Goal: Information Seeking & Learning: Learn about a topic

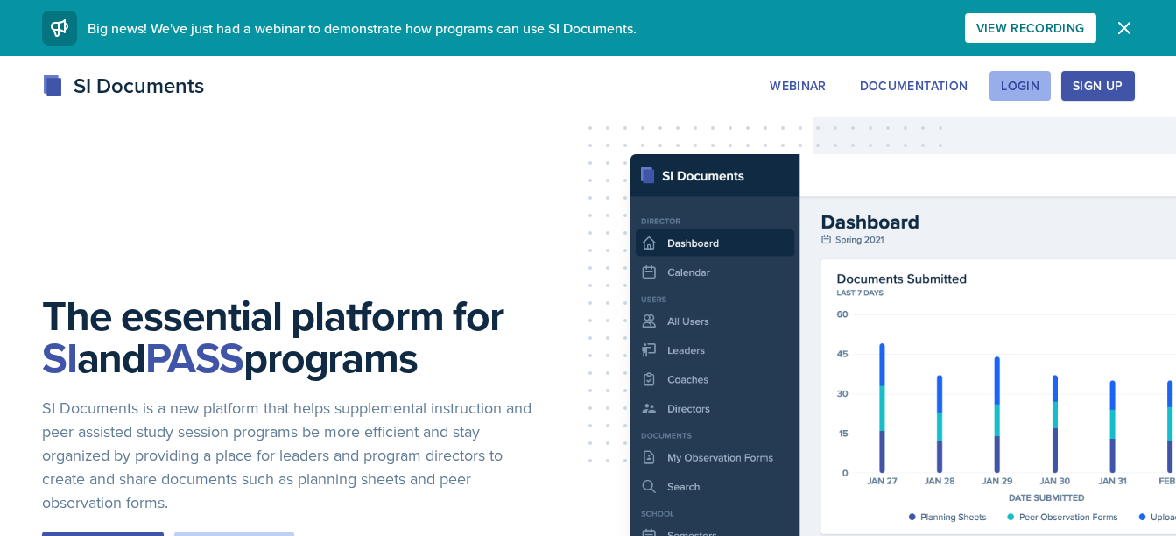
click at [1018, 95] on button "Login" at bounding box center [1020, 86] width 61 height 30
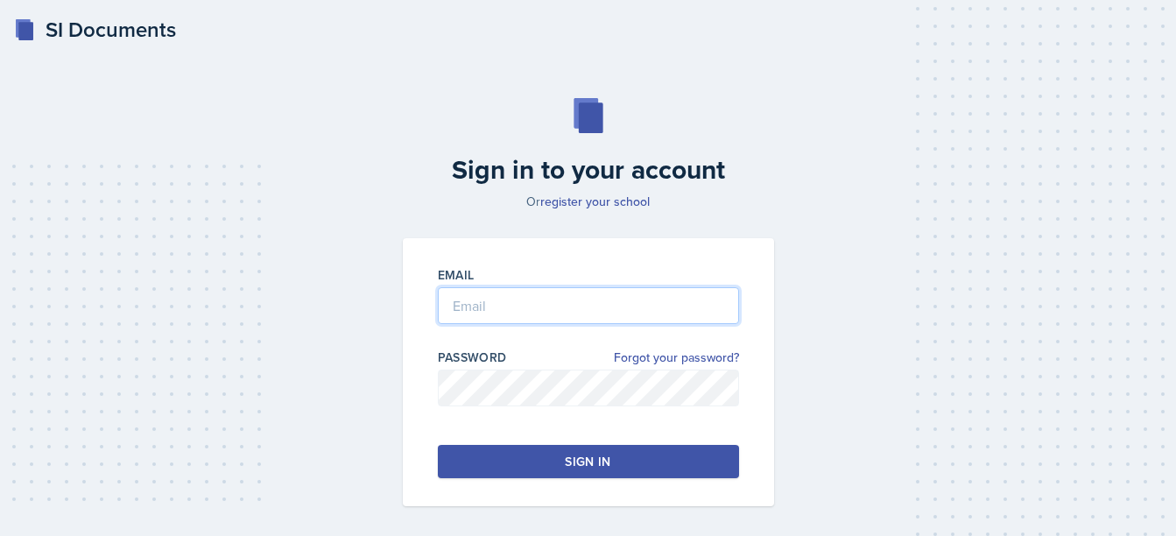
click at [574, 289] on input "email" at bounding box center [588, 305] width 301 height 37
type input "d"
type input "[EMAIL_ADDRESS][DOMAIN_NAME]"
click at [539, 473] on button "Sign in" at bounding box center [588, 461] width 301 height 33
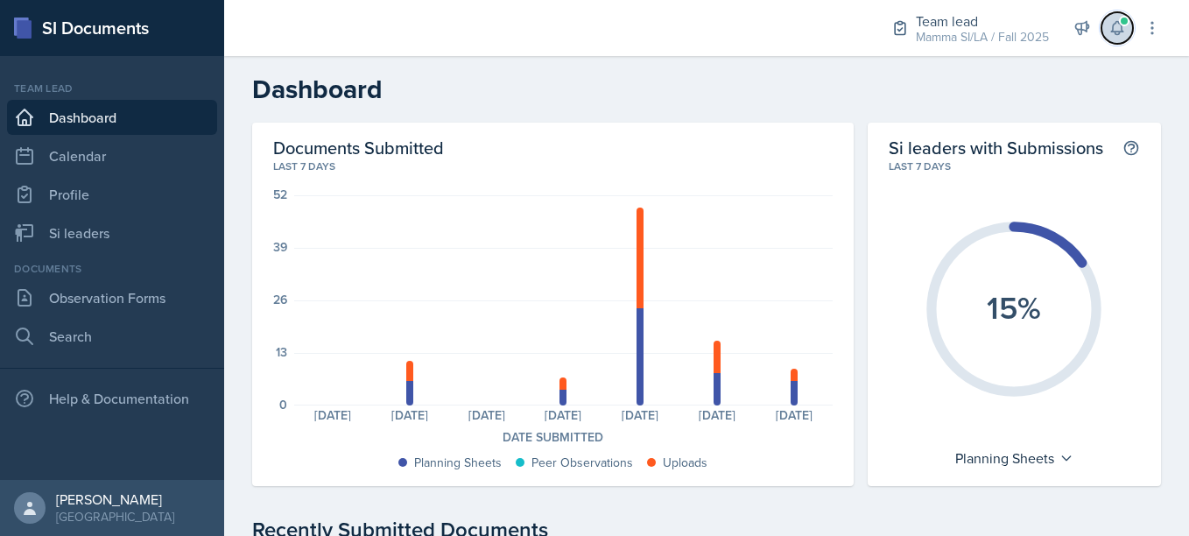
click at [1120, 36] on icon at bounding box center [1118, 28] width 18 height 18
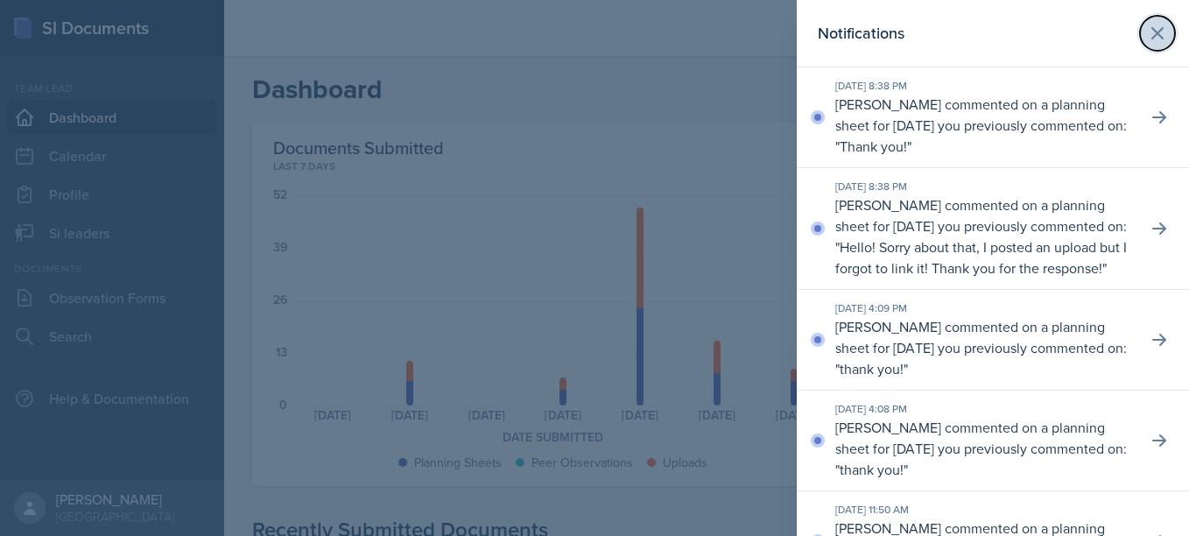
click at [1150, 32] on icon at bounding box center [1157, 33] width 21 height 21
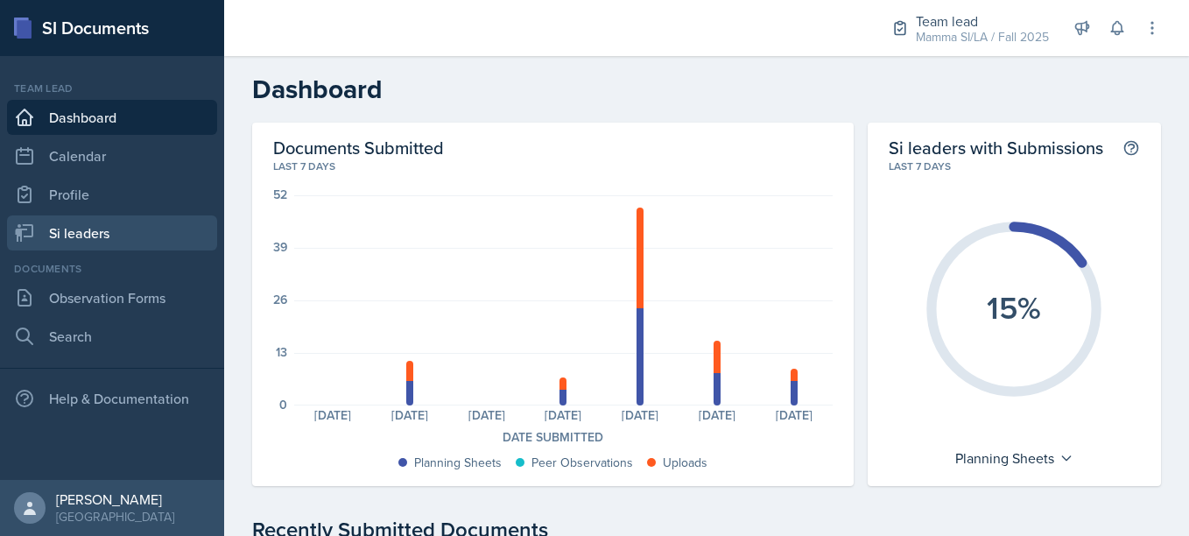
click at [82, 225] on link "Si leaders" at bounding box center [112, 232] width 210 height 35
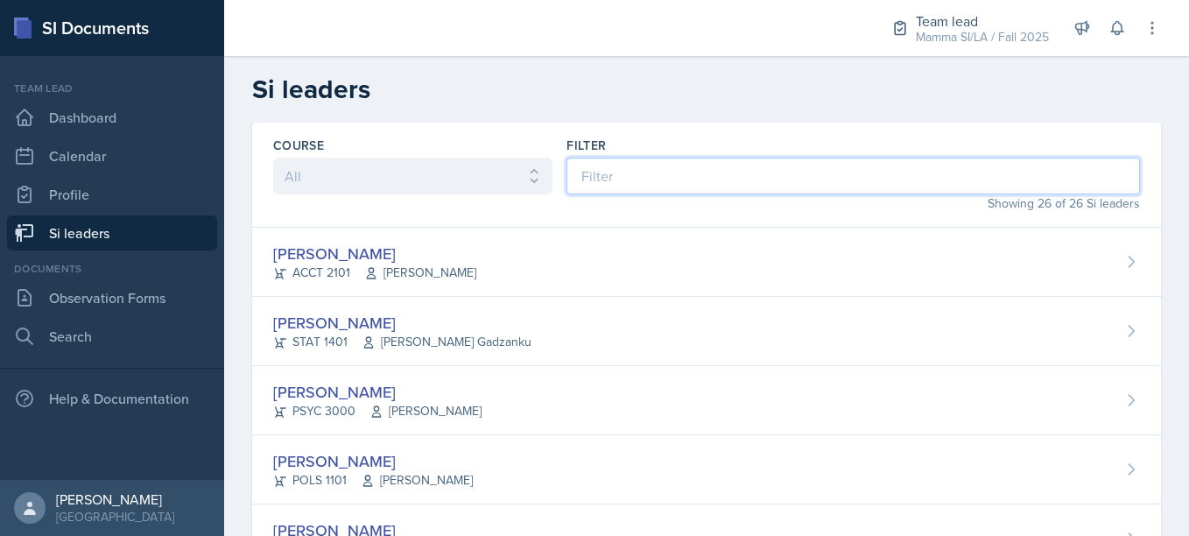
click at [588, 163] on input at bounding box center [854, 176] width 574 height 37
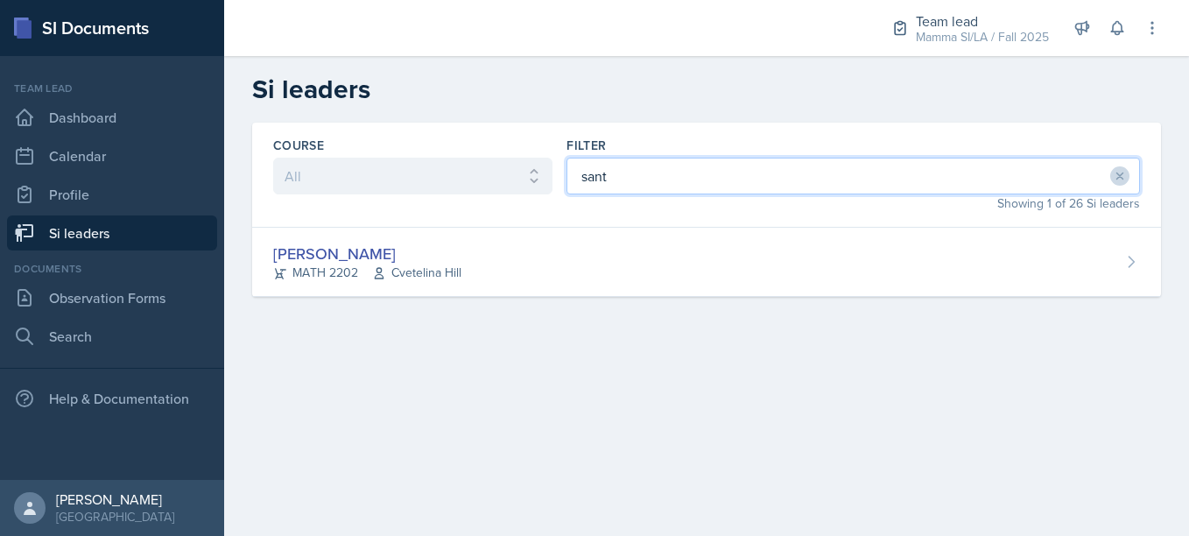
type input "santi"
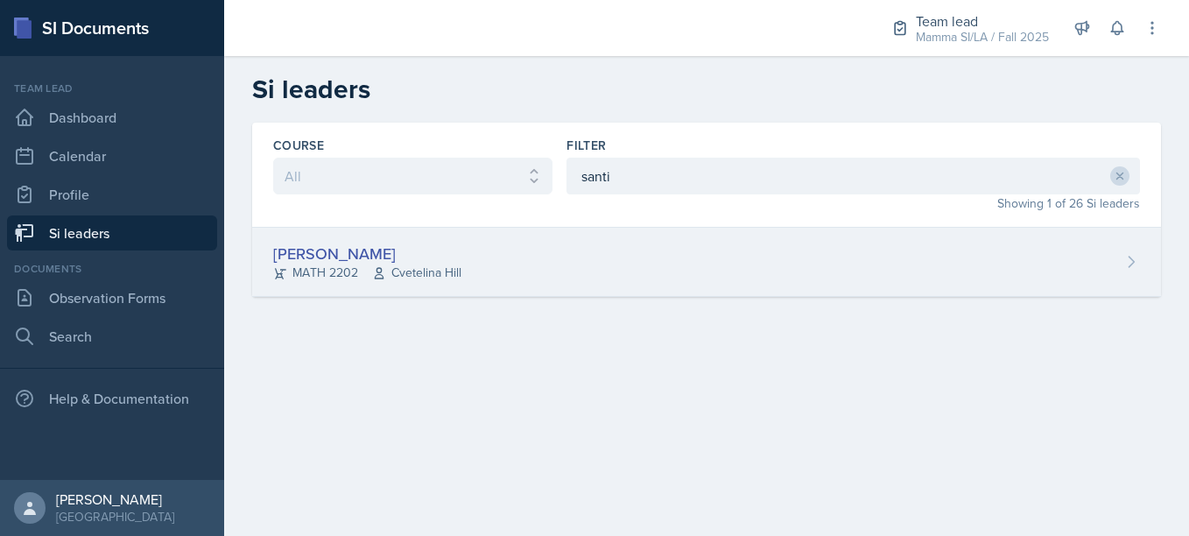
click at [344, 271] on div "MATH 2202 [GEOGRAPHIC_DATA]" at bounding box center [367, 273] width 188 height 18
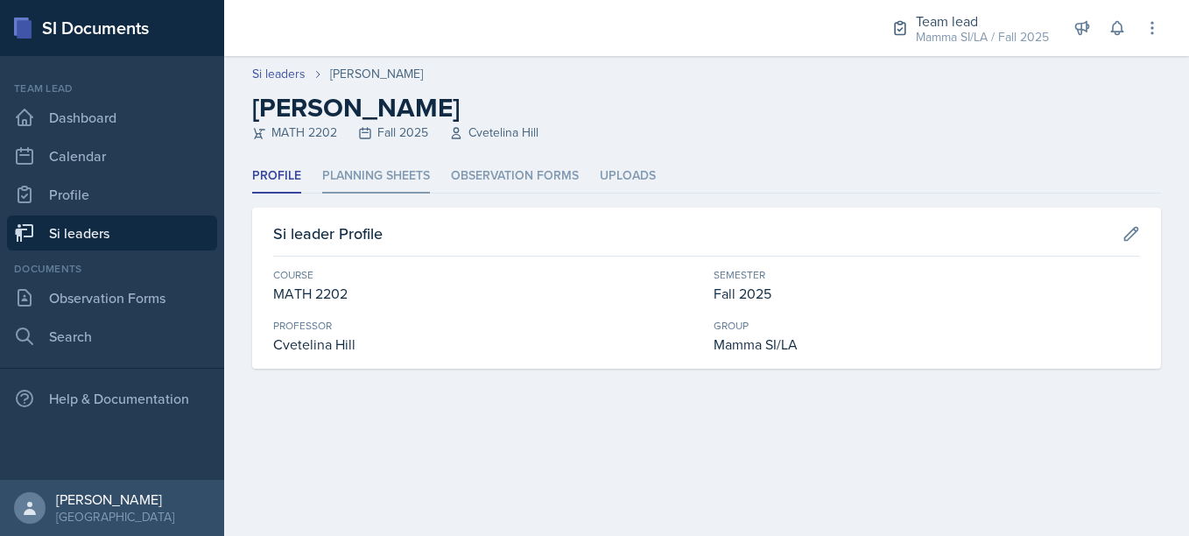
click at [364, 188] on li "Planning Sheets" at bounding box center [376, 176] width 108 height 34
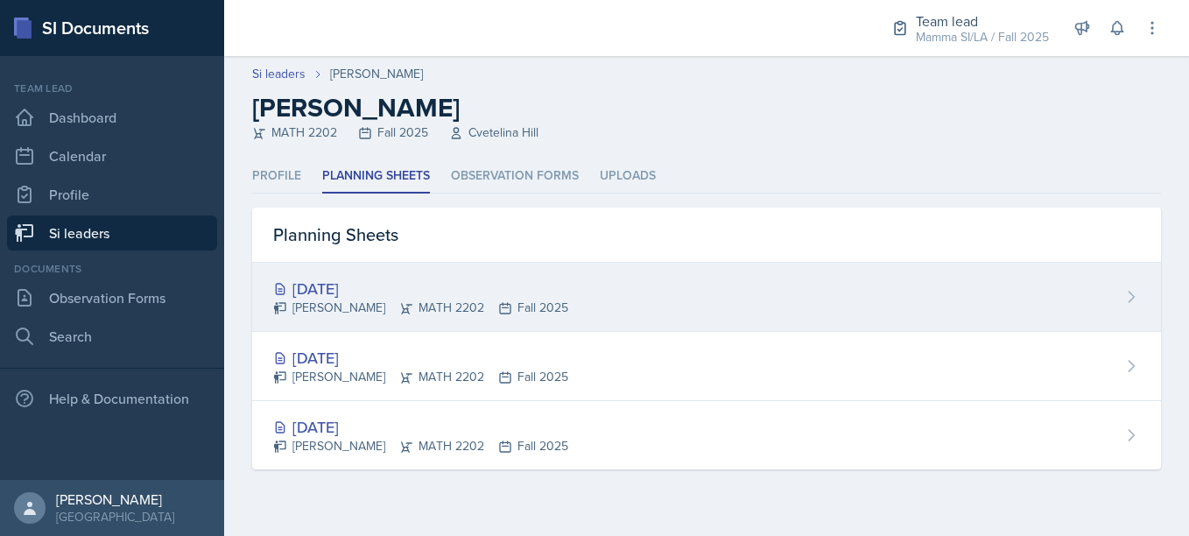
click at [527, 278] on div "[DATE]" at bounding box center [420, 289] width 295 height 24
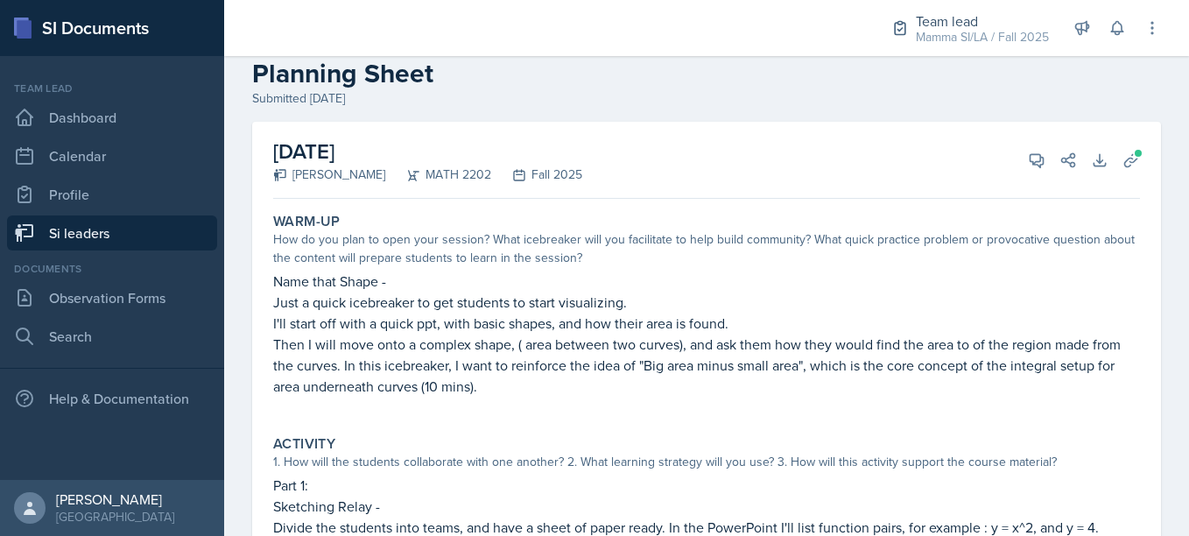
scroll to position [38, 0]
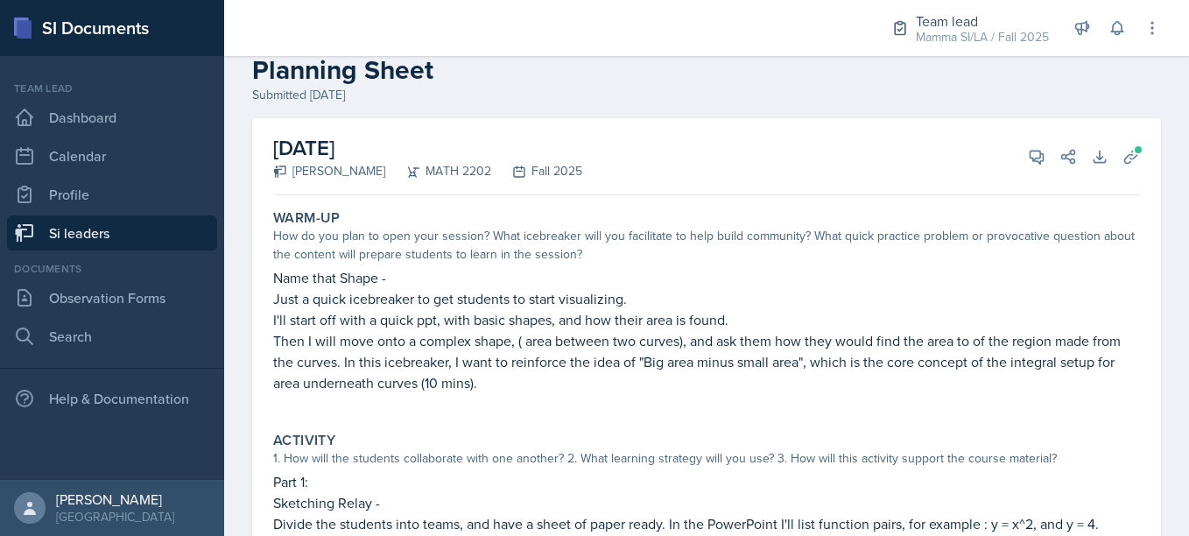
click at [1123, 151] on icon at bounding box center [1132, 157] width 18 height 18
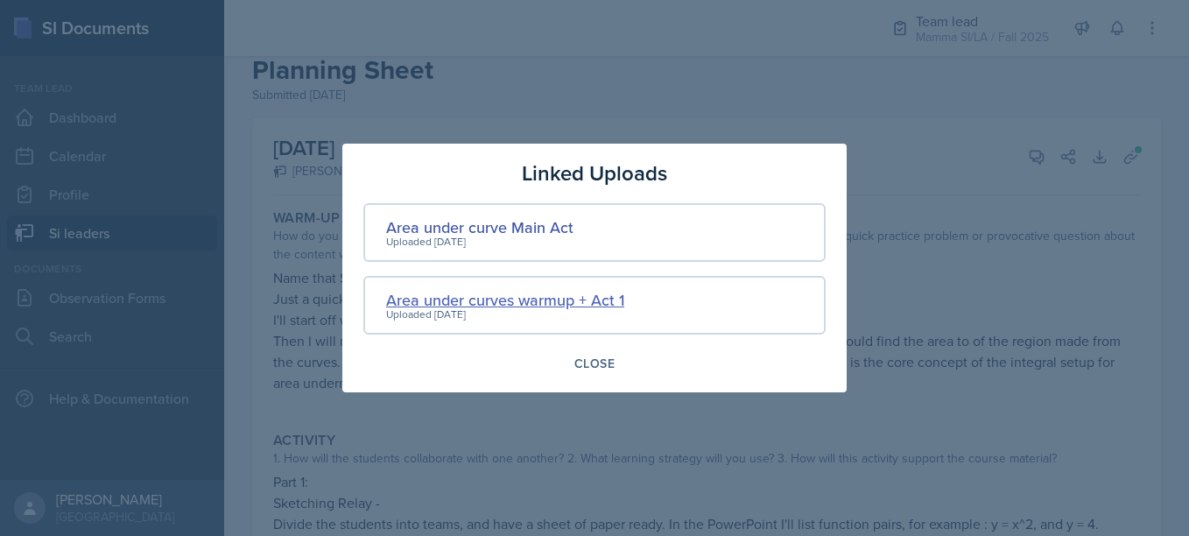
click at [615, 306] on div "Area under curves warmup + Act 1" at bounding box center [505, 300] width 238 height 24
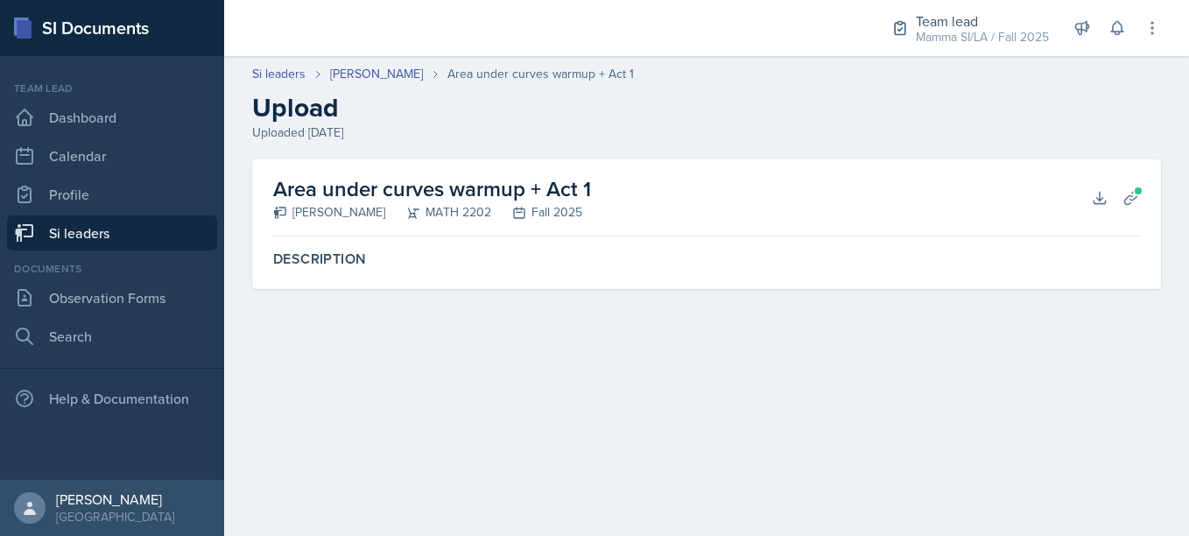
click at [372, 250] on div "Description" at bounding box center [706, 259] width 881 height 32
click at [259, 250] on div "Area under curves warmup + Act 1 [PERSON_NAME] MATH 2202 Fall 2025 Download Pla…" at bounding box center [706, 224] width 909 height 130
click at [374, 264] on label "Description" at bounding box center [706, 259] width 867 height 18
click at [351, 262] on label "Description" at bounding box center [706, 259] width 867 height 18
click at [1123, 204] on icon at bounding box center [1132, 198] width 18 height 18
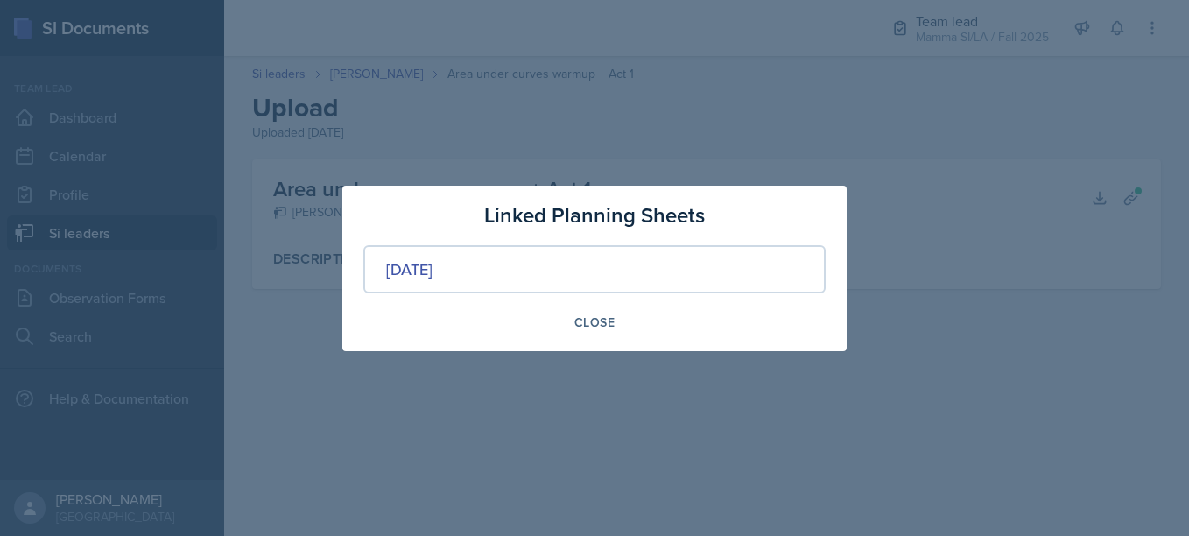
click at [553, 271] on div "[DATE]" at bounding box center [594, 269] width 462 height 48
drag, startPoint x: 629, startPoint y: 328, endPoint x: 614, endPoint y: 325, distance: 15.1
click at [614, 325] on div "Close" at bounding box center [594, 322] width 462 height 30
click at [614, 325] on div "Close" at bounding box center [594, 322] width 40 height 14
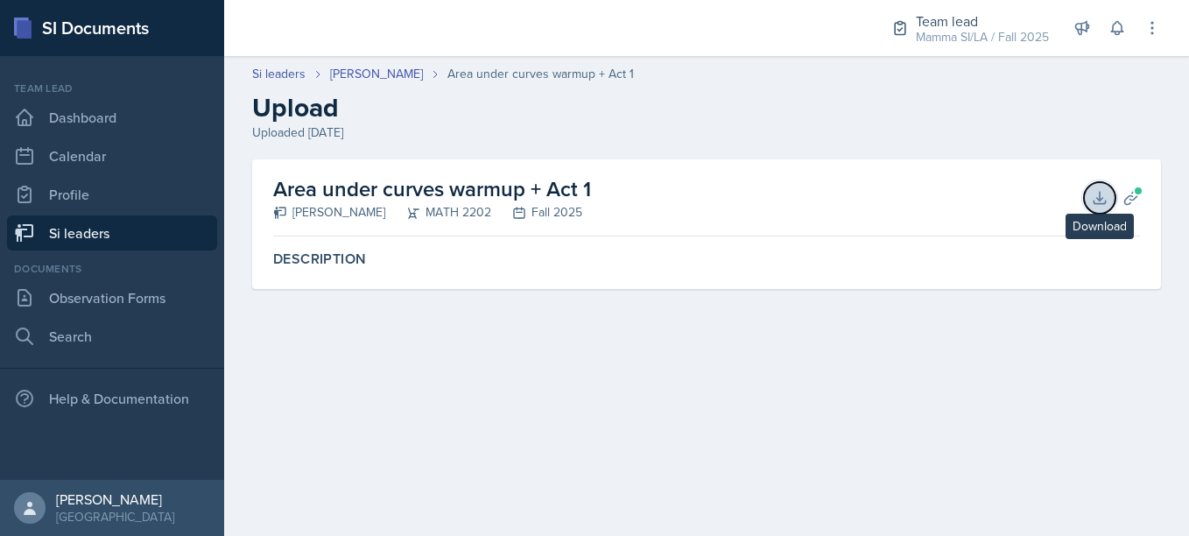
click at [1106, 186] on button "Download" at bounding box center [1100, 198] width 32 height 32
click at [1144, 194] on button "Planning Sheets" at bounding box center [1132, 198] width 32 height 32
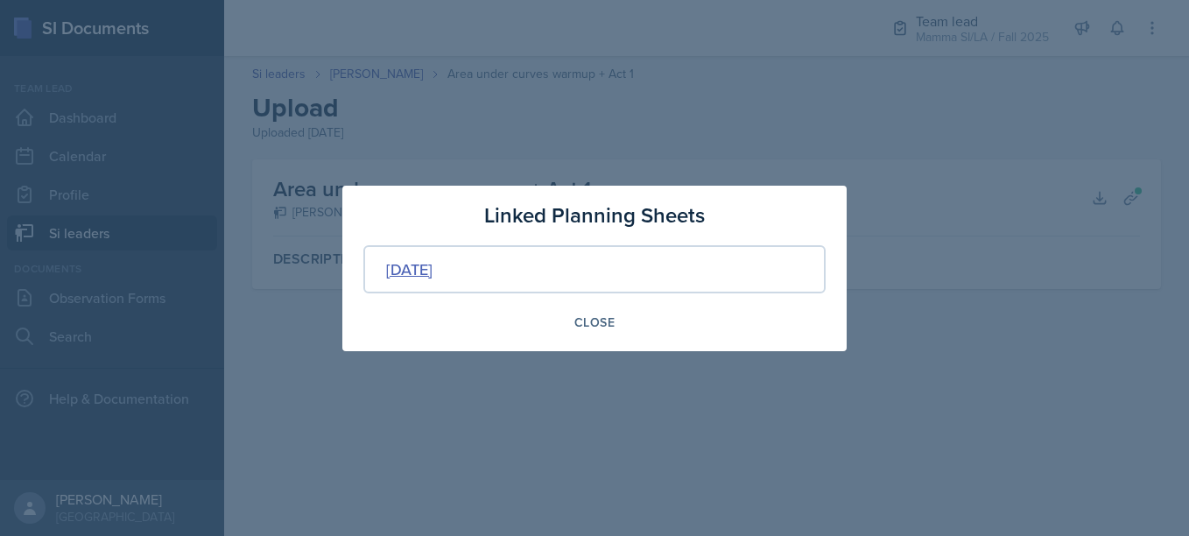
click at [407, 278] on div "[DATE]" at bounding box center [409, 269] width 46 height 24
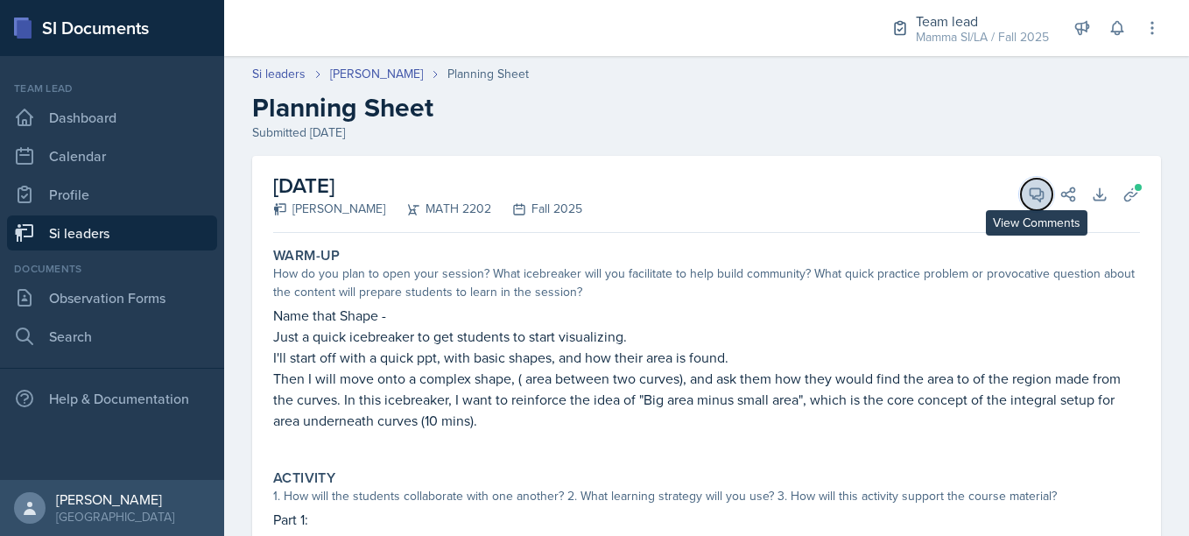
click at [1032, 201] on button "View Comments" at bounding box center [1037, 195] width 32 height 32
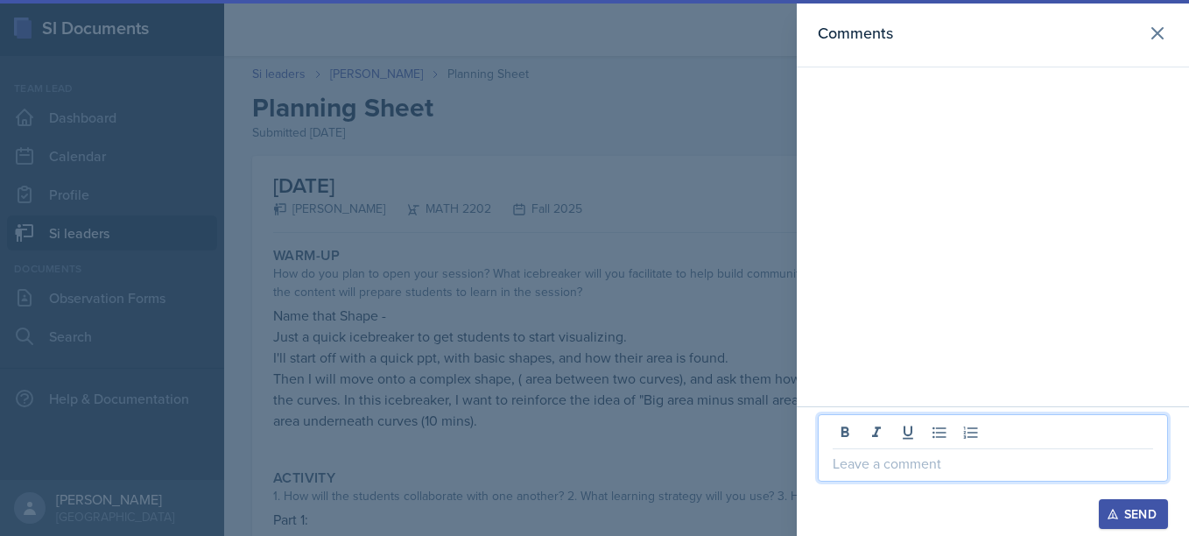
click at [895, 466] on p at bounding box center [993, 463] width 321 height 21
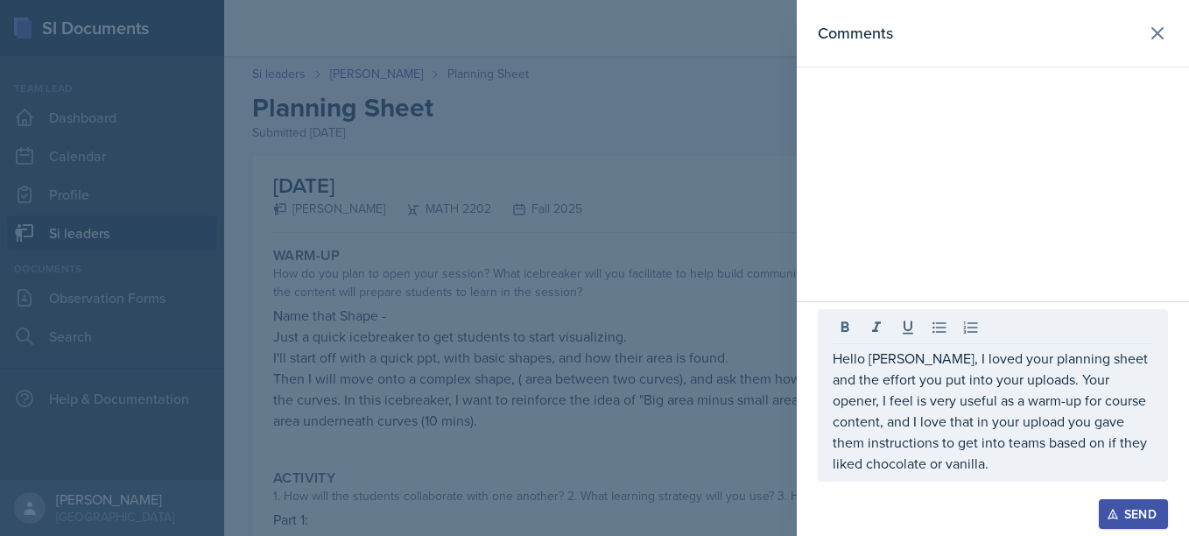
click at [768, 309] on div at bounding box center [594, 268] width 1189 height 536
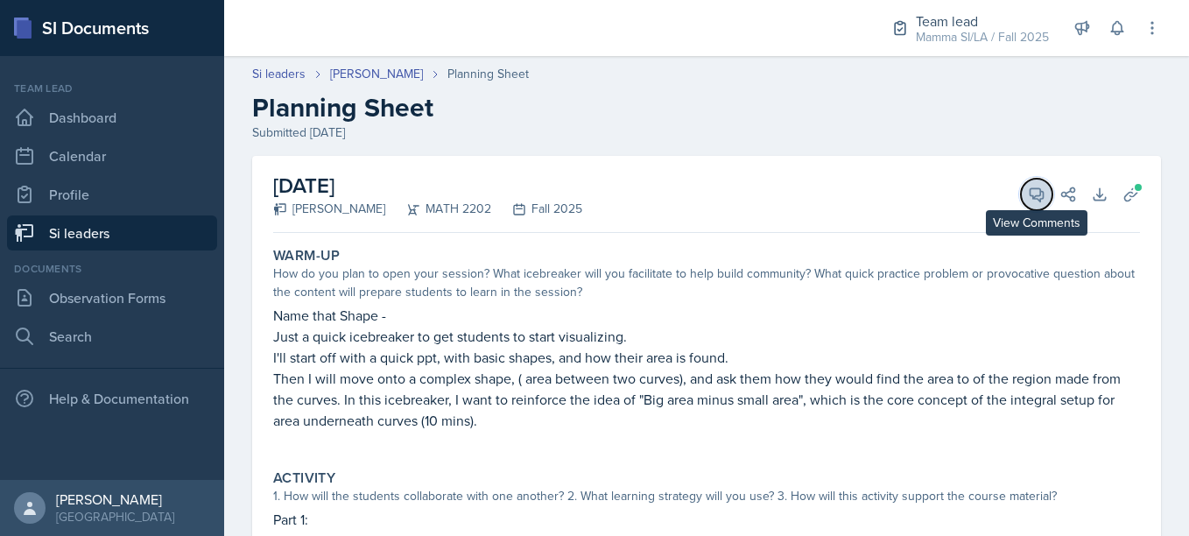
click at [1021, 205] on button "View Comments" at bounding box center [1037, 195] width 32 height 32
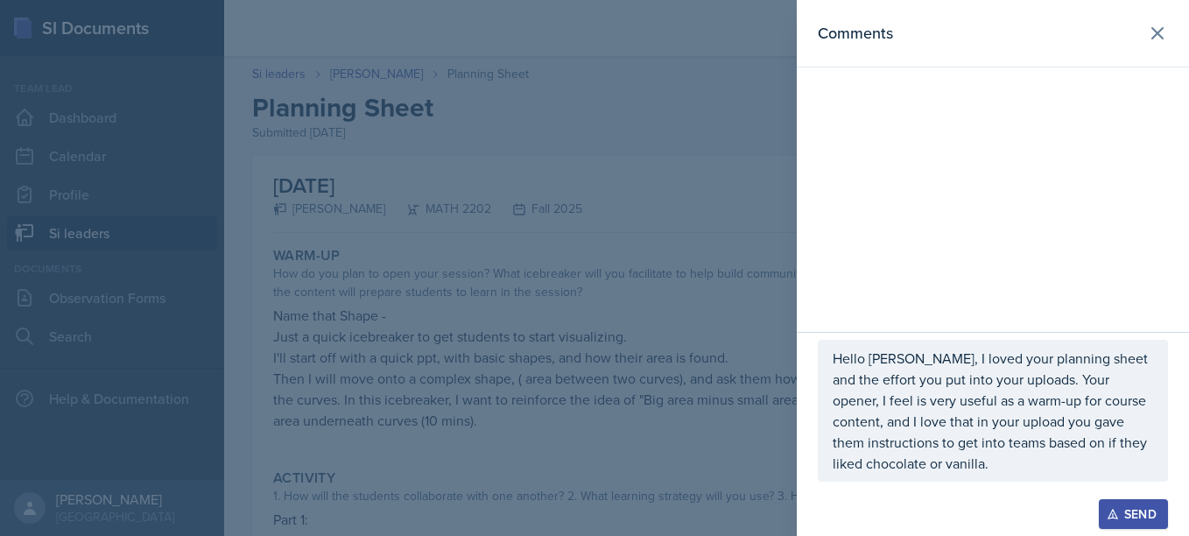
click at [898, 464] on p "Hello [PERSON_NAME], I loved your planning sheet and the effort you put into yo…" at bounding box center [993, 411] width 321 height 126
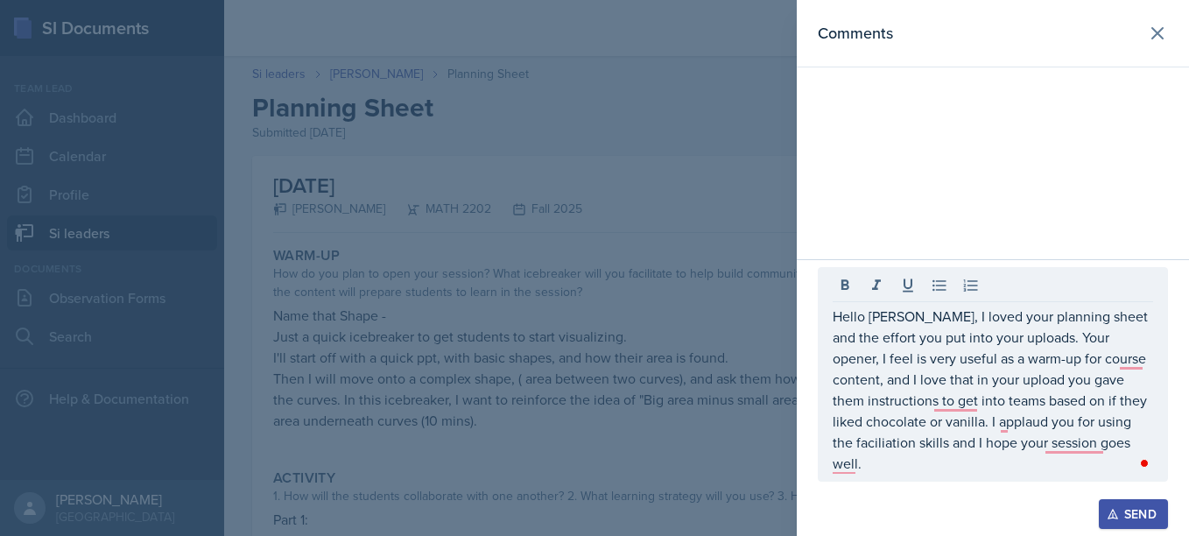
click at [592, 427] on div at bounding box center [594, 268] width 1189 height 536
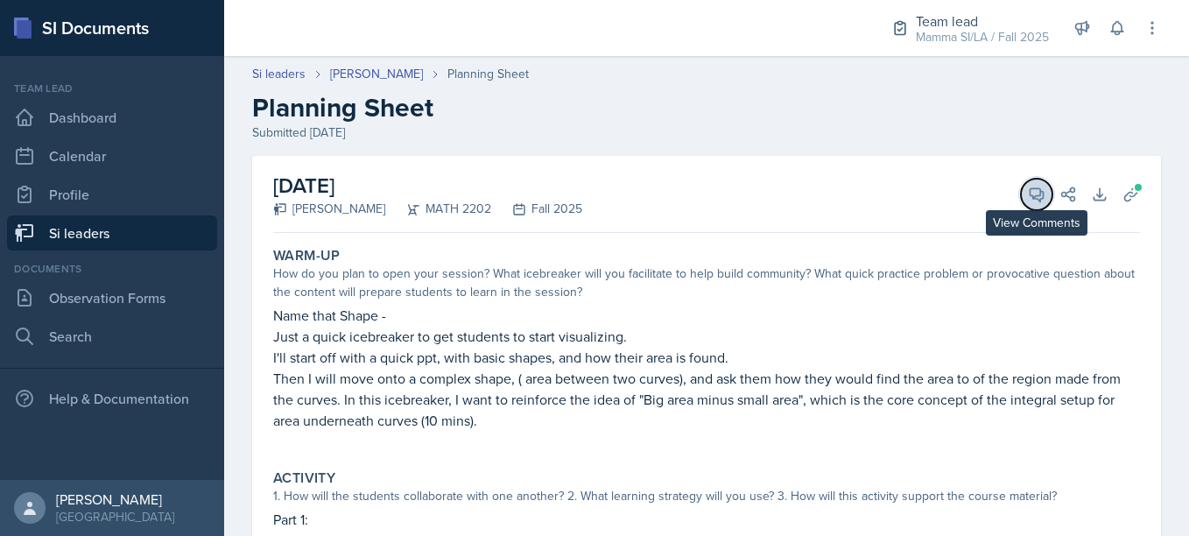
click at [1028, 186] on icon at bounding box center [1037, 195] width 18 height 18
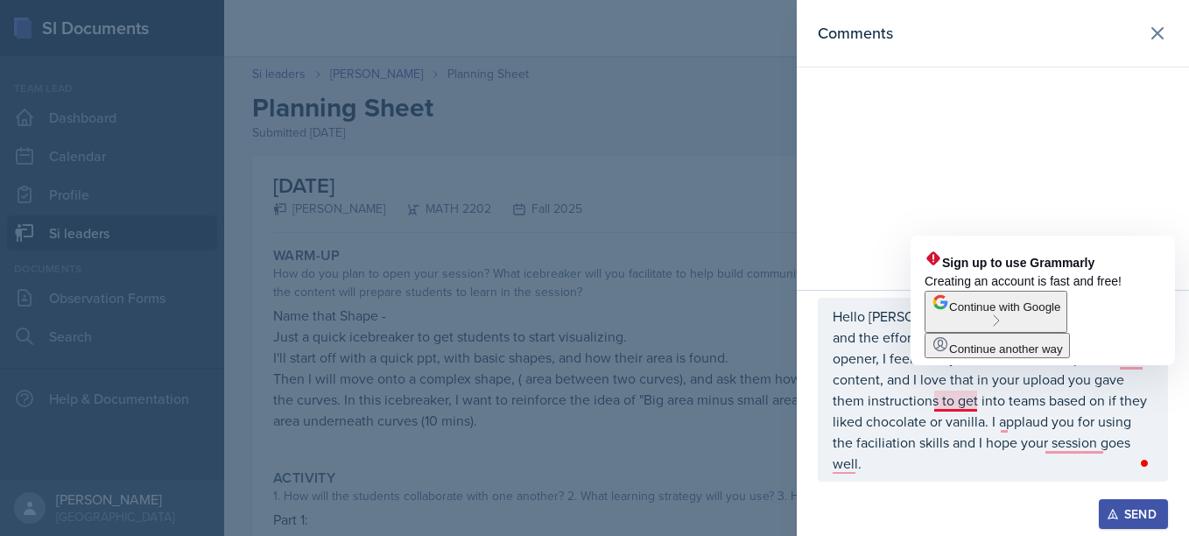
click at [900, 144] on div "Comments" at bounding box center [993, 145] width 392 height 290
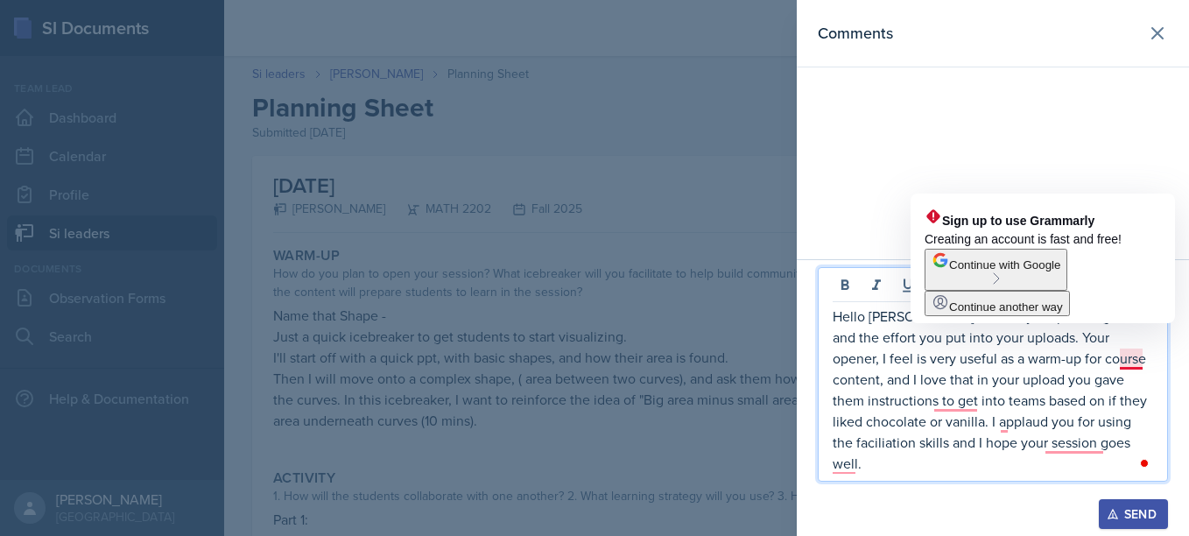
click at [1145, 360] on p "Hello [PERSON_NAME], I loved your planning sheet and the effort you put into yo…" at bounding box center [993, 390] width 321 height 168
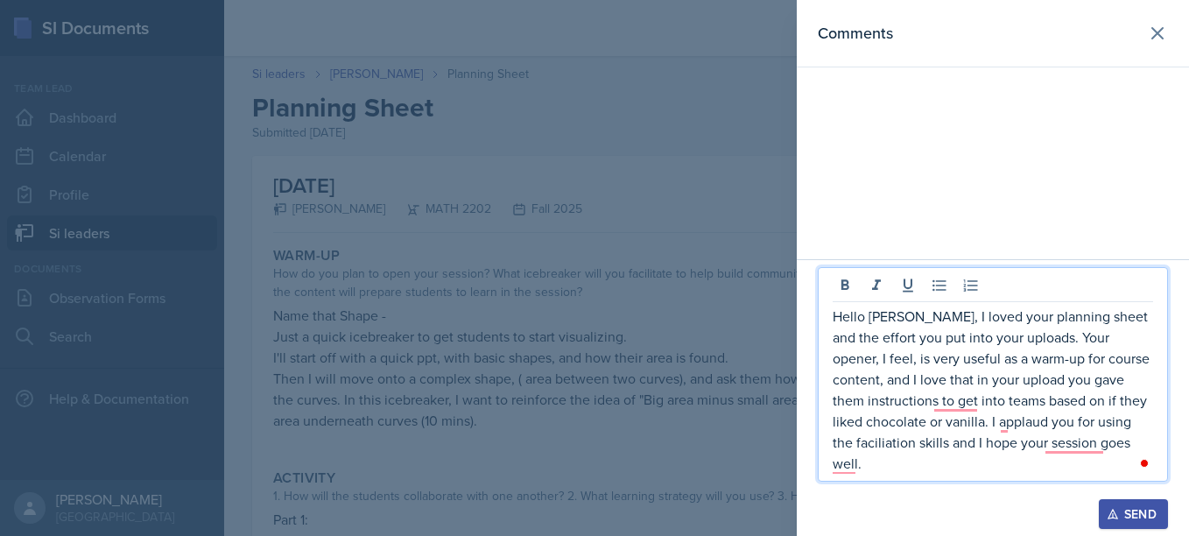
click at [924, 437] on p "Hello [PERSON_NAME], I loved your planning sheet and the effort you put into yo…" at bounding box center [993, 390] width 321 height 168
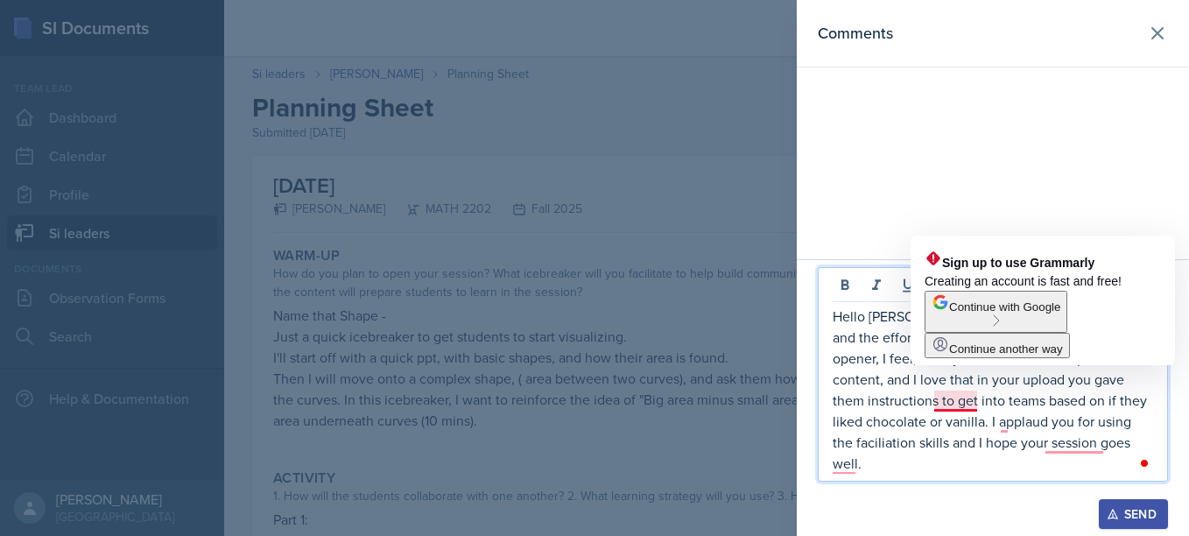
click at [972, 398] on p "Hello [PERSON_NAME], I loved your planning sheet and the effort you put into yo…" at bounding box center [993, 390] width 321 height 168
click at [974, 407] on p "Hello [PERSON_NAME], I loved your planning sheet and the effort you put into yo…" at bounding box center [993, 390] width 321 height 168
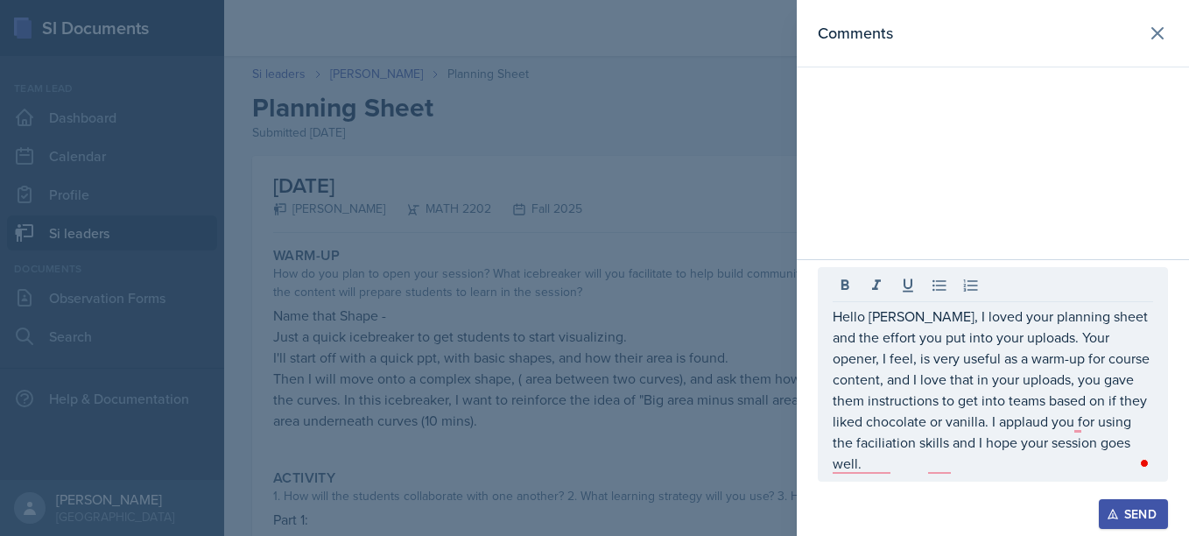
click at [990, 476] on div "Hello [PERSON_NAME], I loved your planning sheet and the effort you put into yo…" at bounding box center [993, 374] width 350 height 215
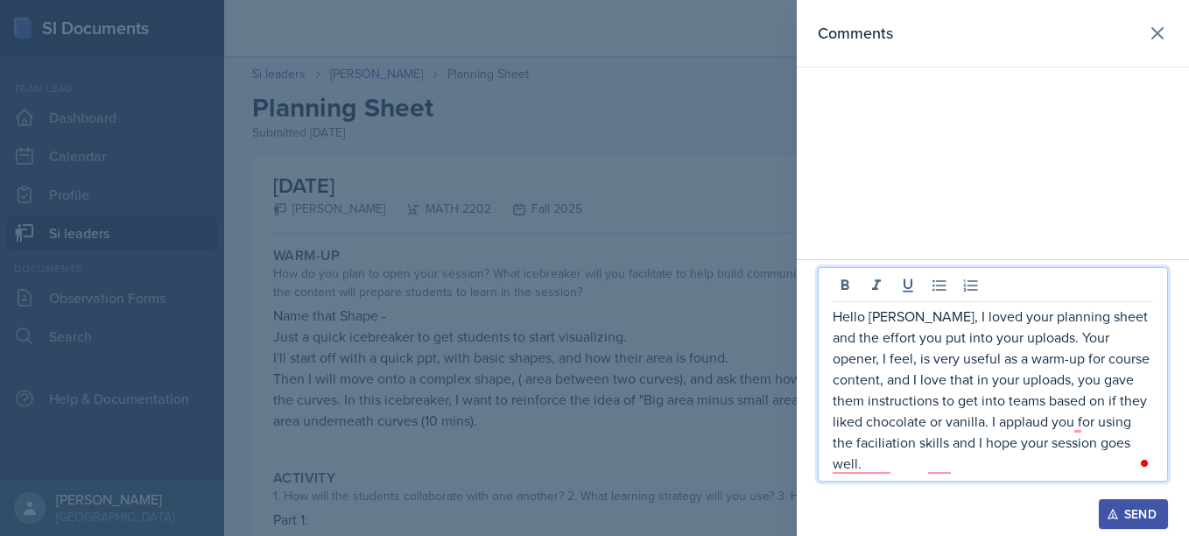
click at [997, 432] on p "Hello [PERSON_NAME], I loved your planning sheet and the effort you put into yo…" at bounding box center [993, 390] width 321 height 168
click at [1082, 417] on p "Hello [PERSON_NAME], I loved your planning sheet and the effort you put into yo…" at bounding box center [993, 390] width 321 height 168
click at [1010, 428] on p "Hello [PERSON_NAME], I loved your planning sheet and the effort you put into yo…" at bounding box center [993, 390] width 321 height 168
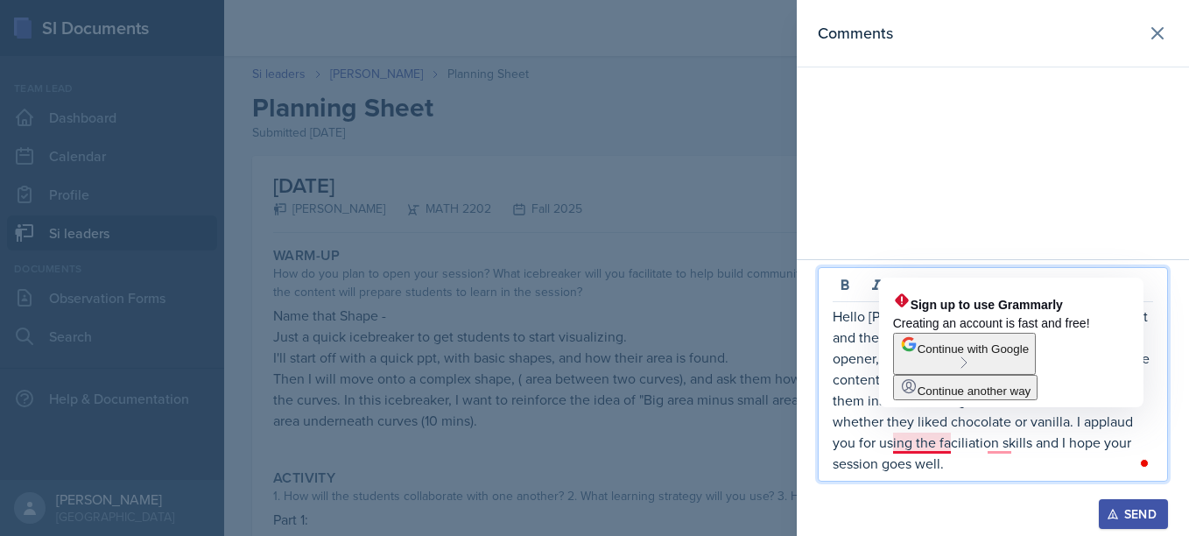
click at [916, 449] on p "Hello [PERSON_NAME], I loved your planning sheet and the effort you put into yo…" at bounding box center [993, 390] width 321 height 168
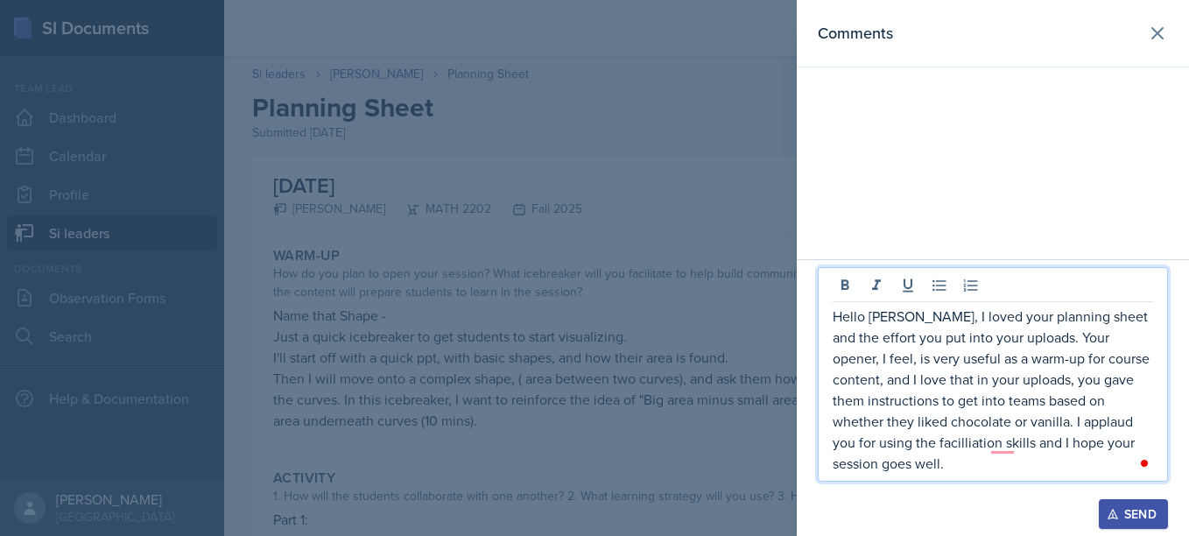
click at [930, 472] on p "Hello [PERSON_NAME], I loved your planning sheet and the effort you put into yo…" at bounding box center [993, 390] width 321 height 168
click at [928, 444] on p "Hello [PERSON_NAME], I loved your planning sheet and the effort you put into yo…" at bounding box center [993, 390] width 321 height 168
click at [912, 467] on p "Hello [PERSON_NAME], I loved your planning sheet and the effort you put into yo…" at bounding box center [993, 390] width 321 height 168
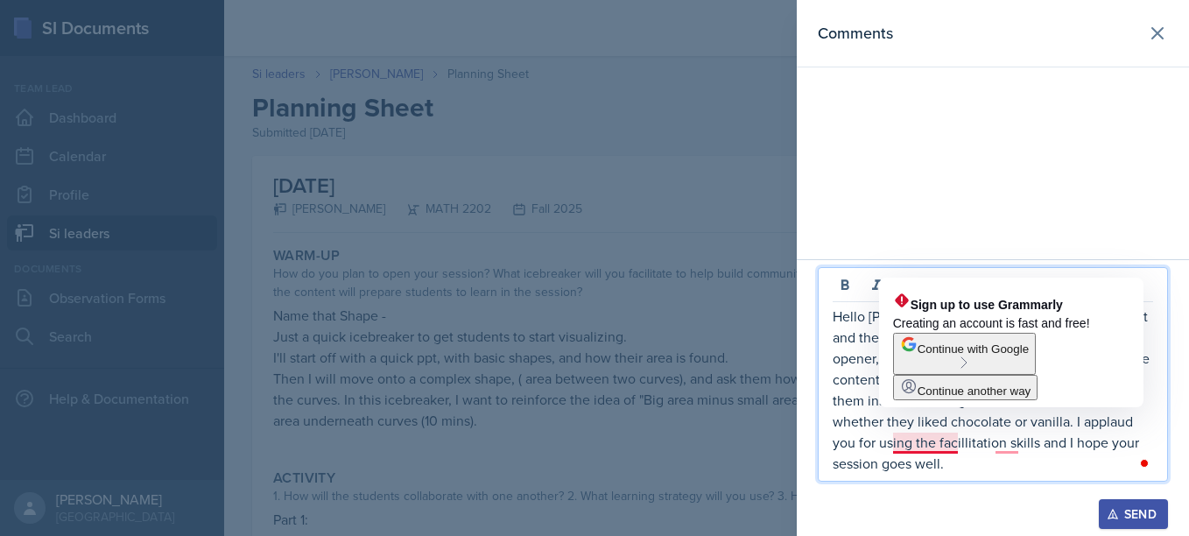
click at [917, 446] on p "Hello [PERSON_NAME], I loved your planning sheet and the effort you put into yo…" at bounding box center [993, 390] width 321 height 168
click at [918, 446] on p "Hello [PERSON_NAME], I loved your planning sheet and the effort you put into yo…" at bounding box center [993, 390] width 321 height 168
click at [919, 445] on p "Hello [PERSON_NAME], I loved your planning sheet and the effort you put into yo…" at bounding box center [993, 390] width 321 height 168
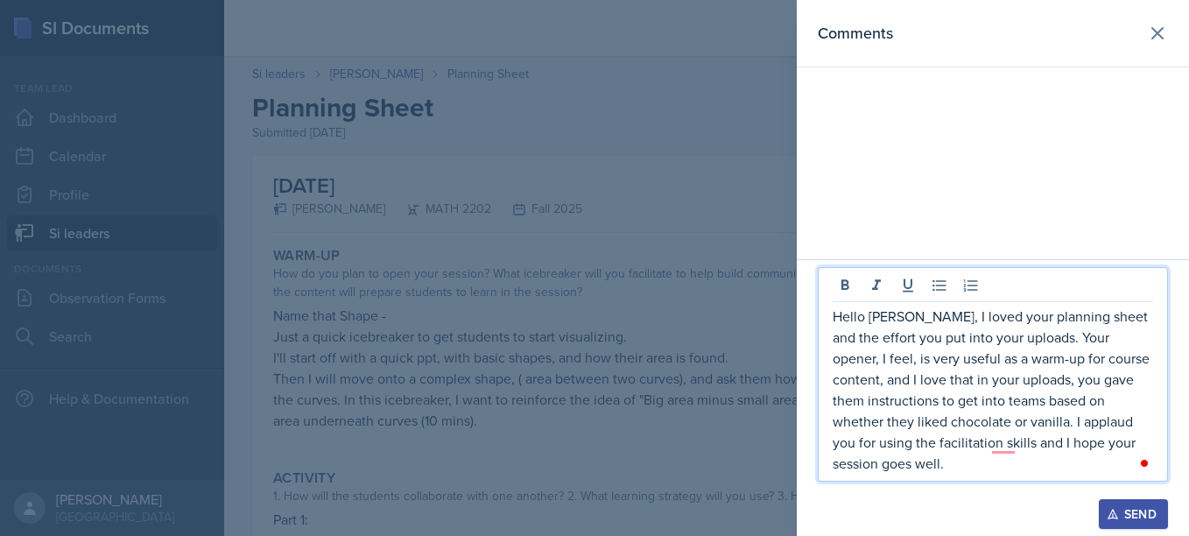
click at [905, 470] on p "Hello [PERSON_NAME], I loved your planning sheet and the effort you put into yo…" at bounding box center [993, 390] width 321 height 168
click at [989, 439] on p "Hello [PERSON_NAME], I loved your planning sheet and the effort you put into yo…" at bounding box center [993, 390] width 321 height 168
click at [958, 468] on p "Hello [PERSON_NAME], I loved your planning sheet and the effort you put into yo…" at bounding box center [993, 390] width 321 height 168
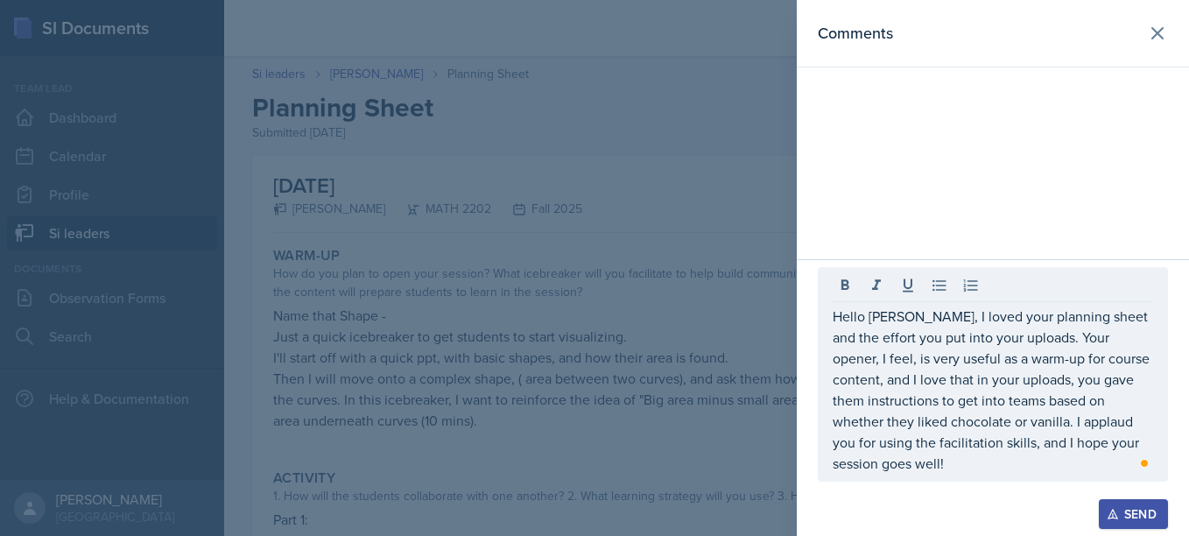
click at [1108, 513] on icon "button" at bounding box center [1113, 514] width 12 height 12
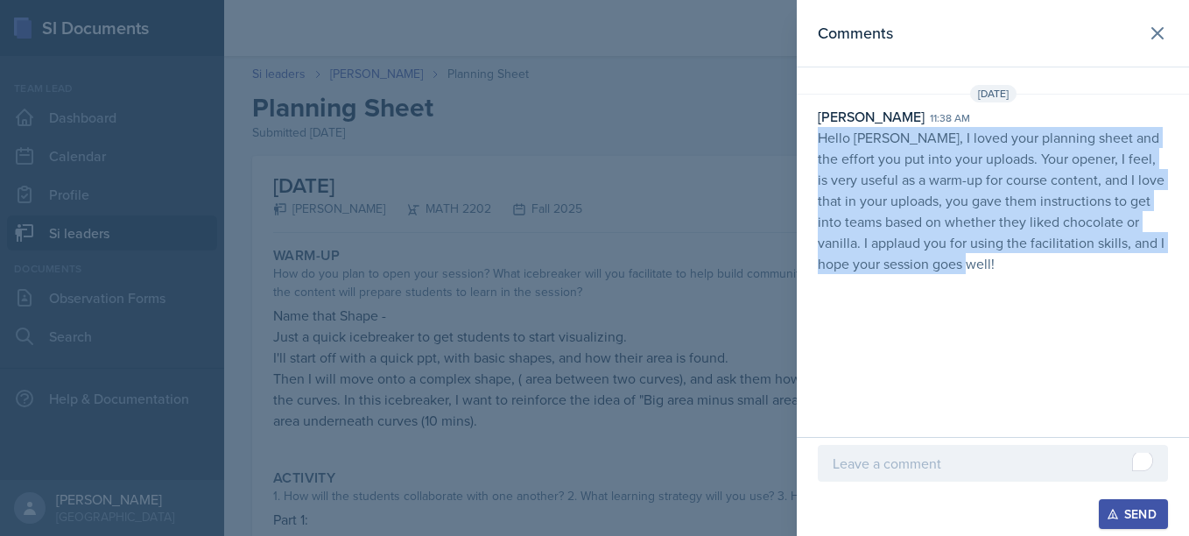
drag, startPoint x: 819, startPoint y: 134, endPoint x: 976, endPoint y: 271, distance: 208.5
click at [976, 271] on p "Hello [PERSON_NAME], I loved your planning sheet and the effort you put into yo…" at bounding box center [993, 200] width 350 height 147
copy p "Hello [PERSON_NAME], I loved your planning sheet and the effort you put into yo…"
click at [928, 342] on div "Comments [DATE] [PERSON_NAME] 11:38 am Hello [PERSON_NAME], I loved your planni…" at bounding box center [993, 218] width 392 height 437
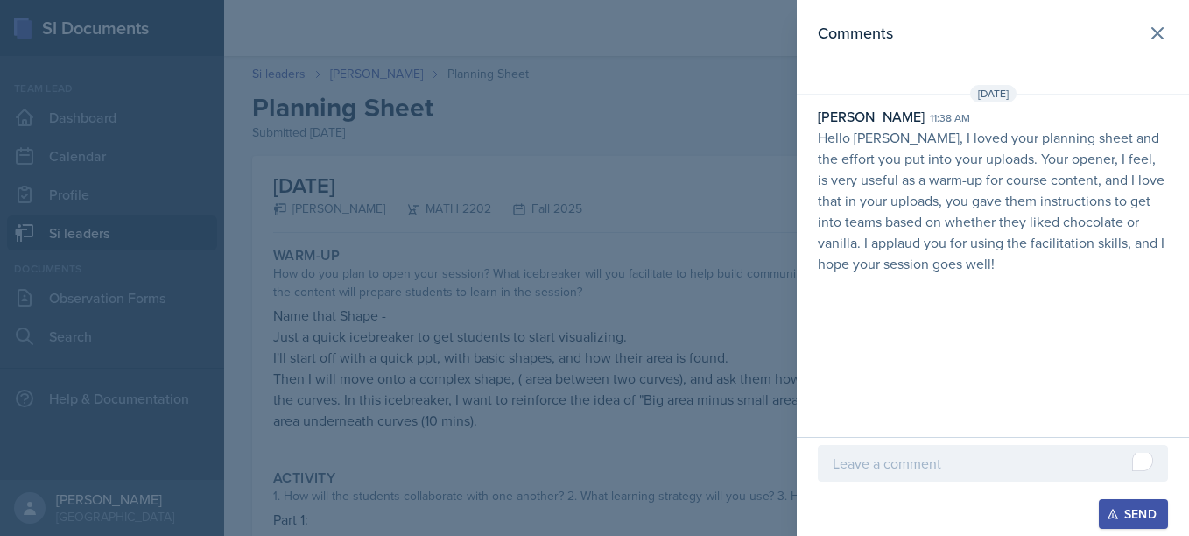
click at [635, 88] on div at bounding box center [594, 268] width 1189 height 536
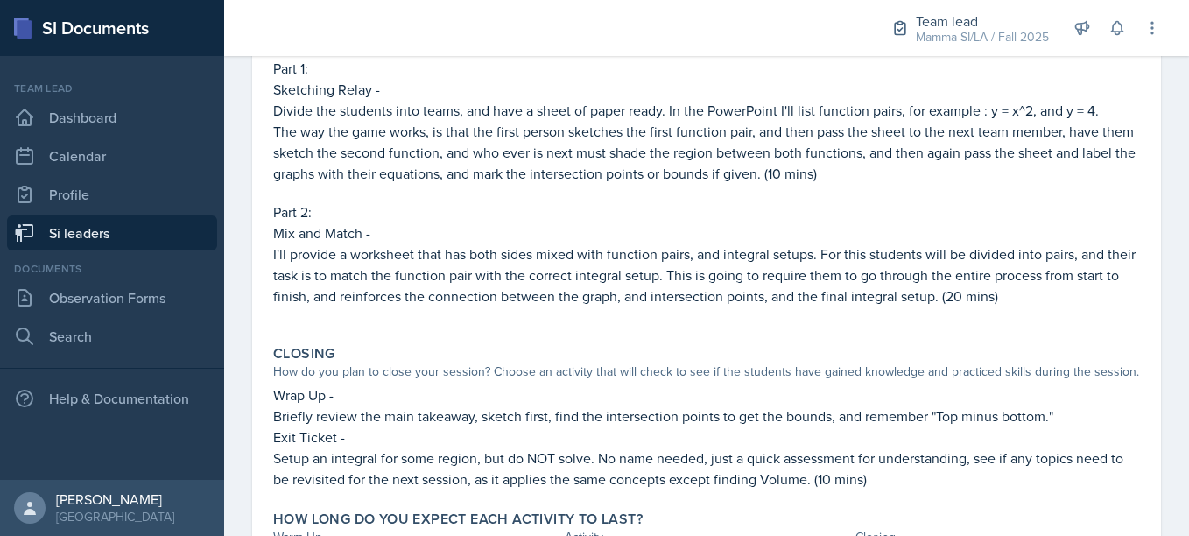
scroll to position [556, 0]
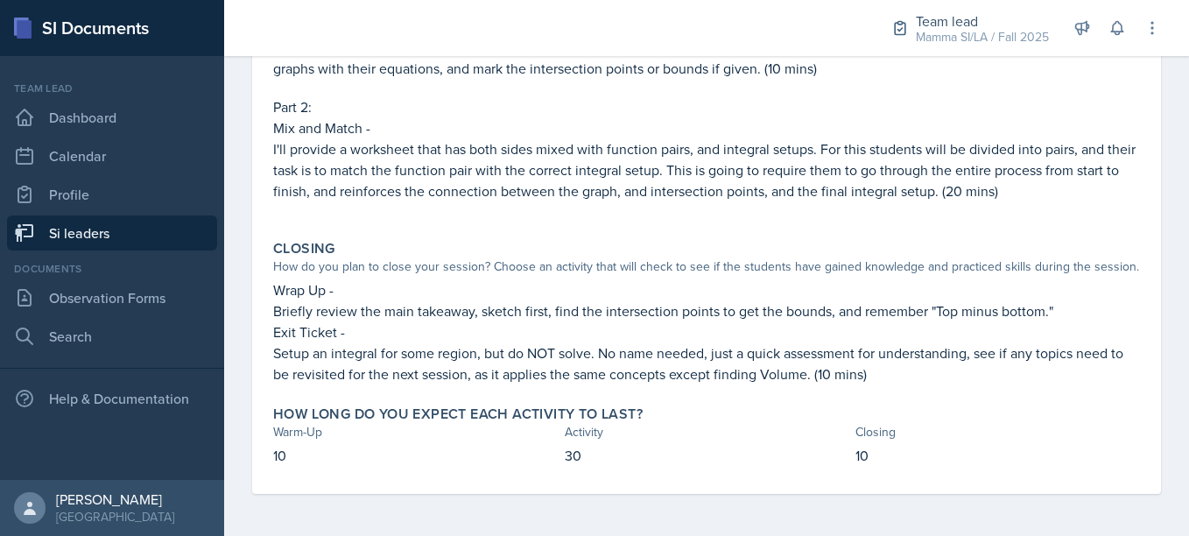
click at [159, 229] on link "Si leaders" at bounding box center [112, 232] width 210 height 35
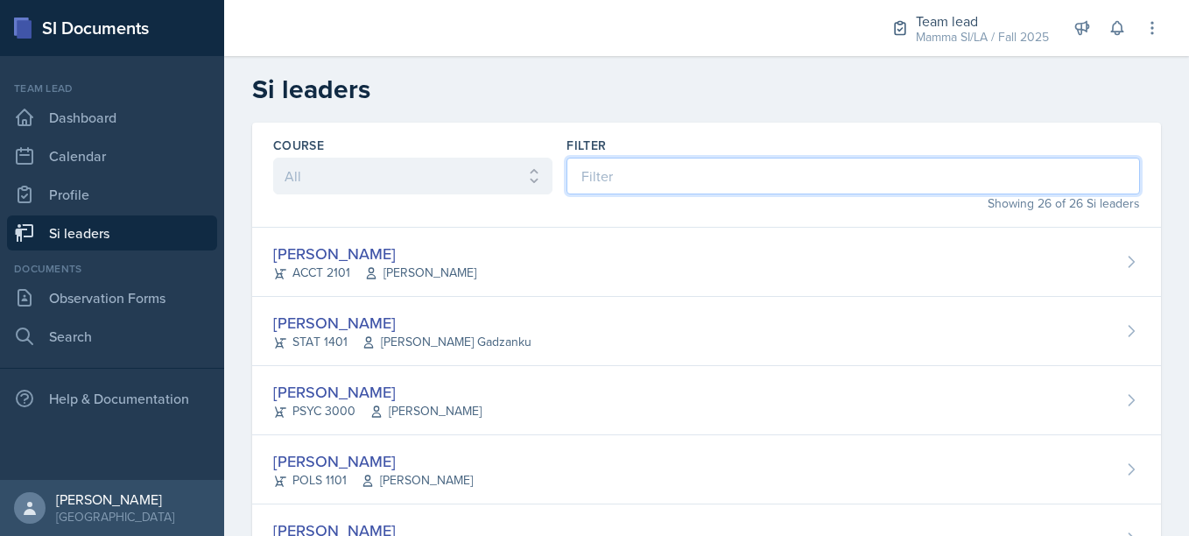
click at [637, 185] on input at bounding box center [854, 176] width 574 height 37
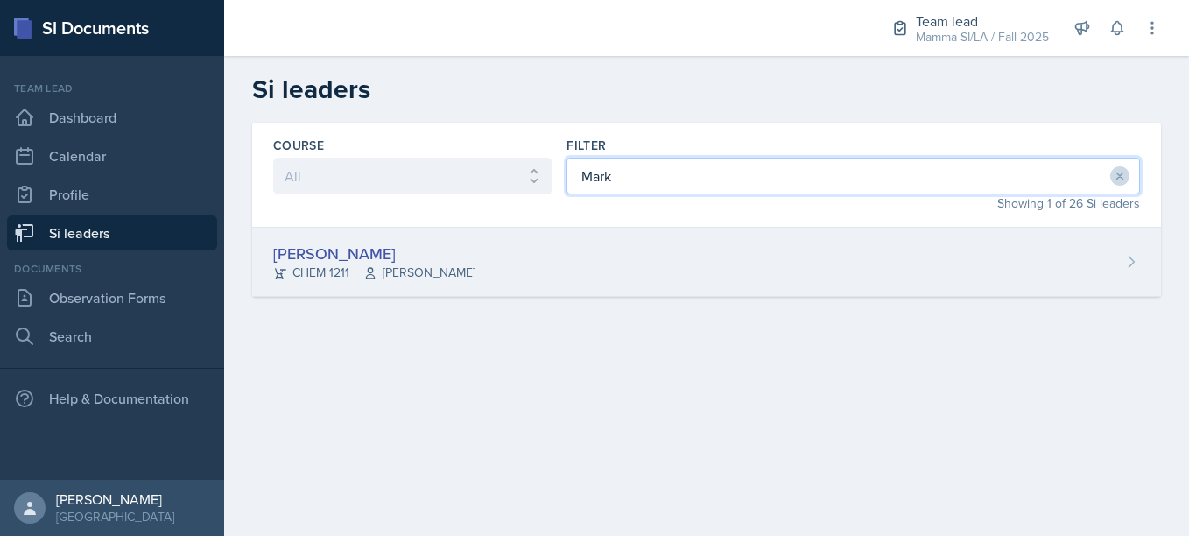
type input "Mark"
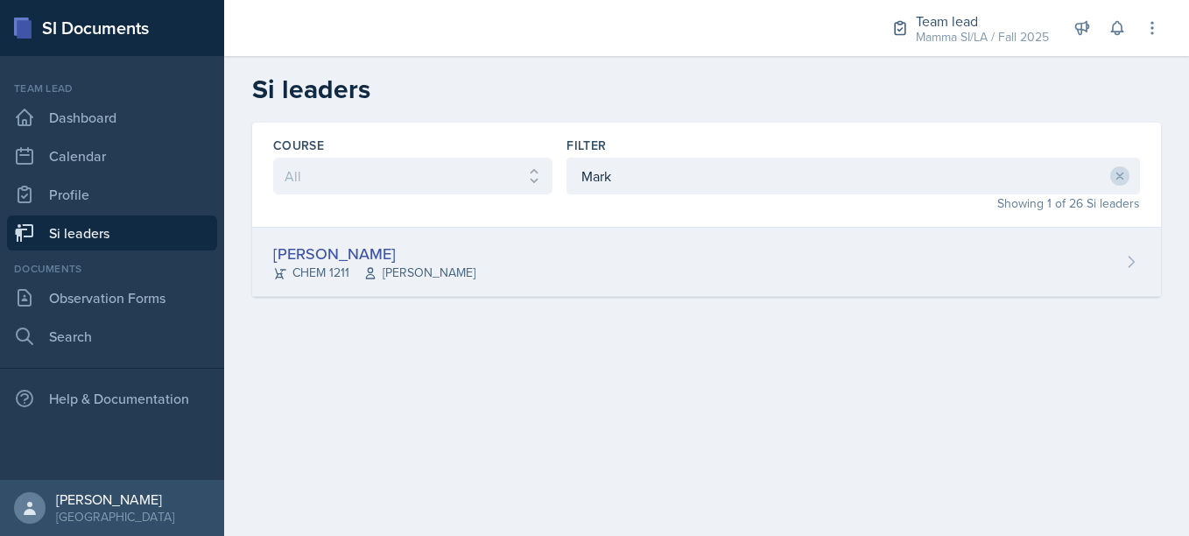
click at [555, 256] on div "[PERSON_NAME] CHEM 1211 [PERSON_NAME]" at bounding box center [706, 262] width 909 height 69
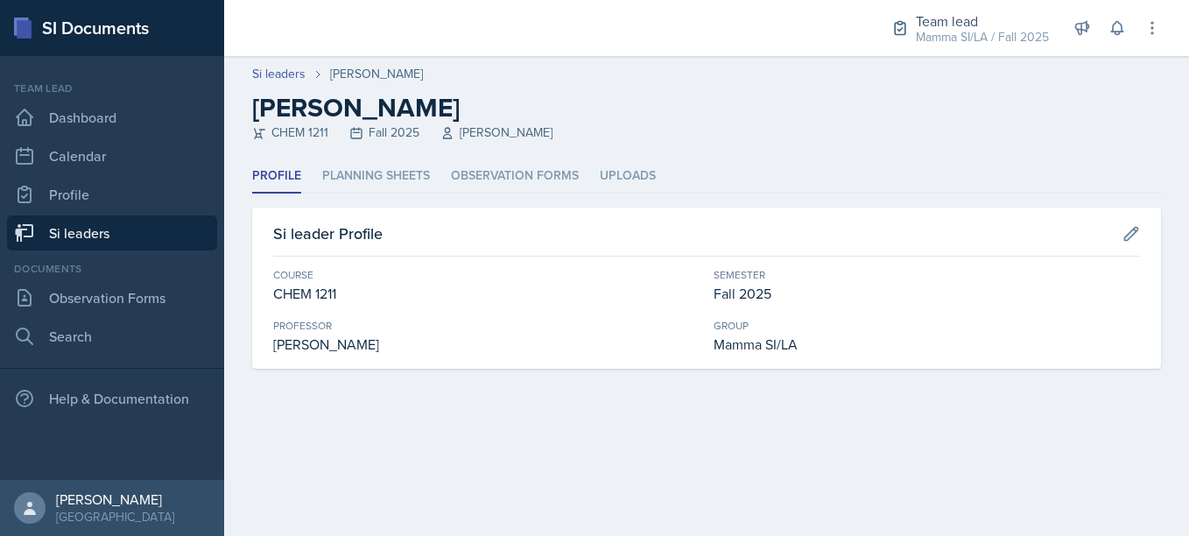
click at [555, 256] on div "Si leader Profile" at bounding box center [706, 239] width 867 height 35
click at [397, 169] on li "Planning Sheets" at bounding box center [376, 176] width 108 height 34
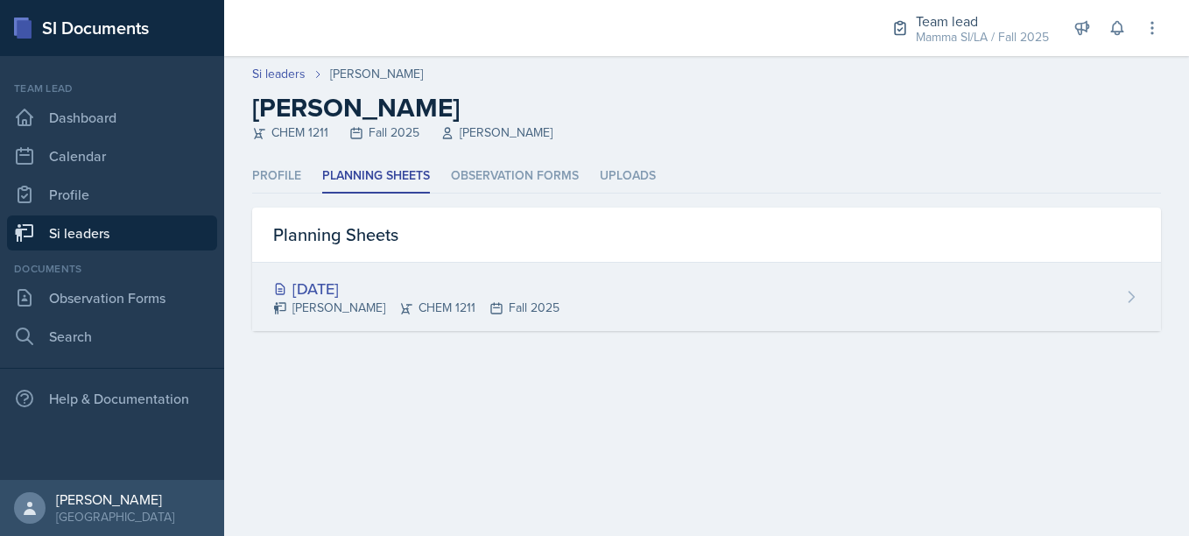
click at [440, 279] on div "[DATE]" at bounding box center [416, 289] width 286 height 24
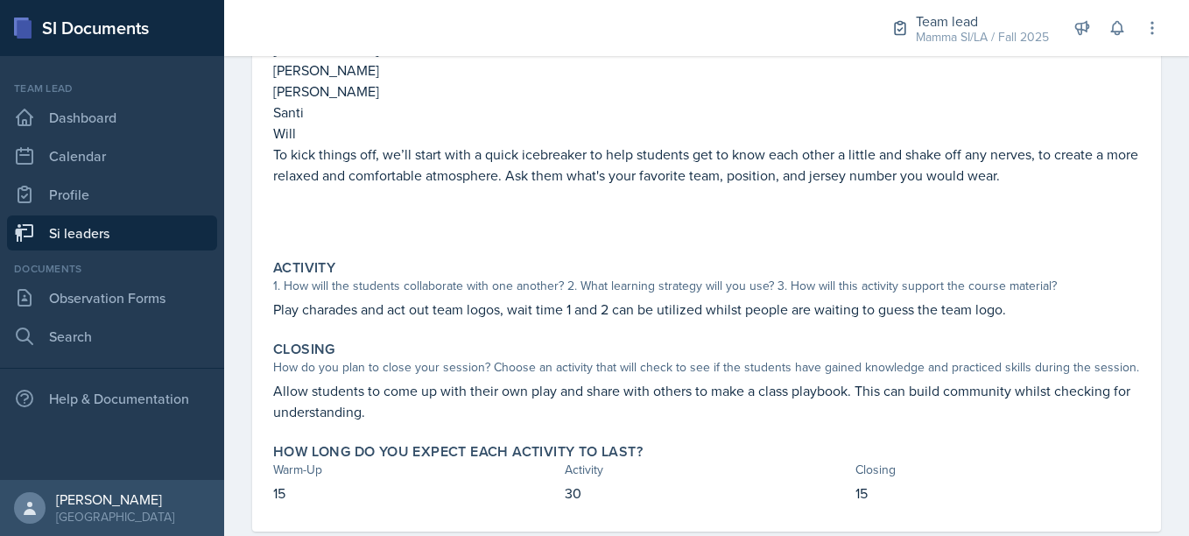
scroll to position [306, 0]
